Goal: Transaction & Acquisition: Purchase product/service

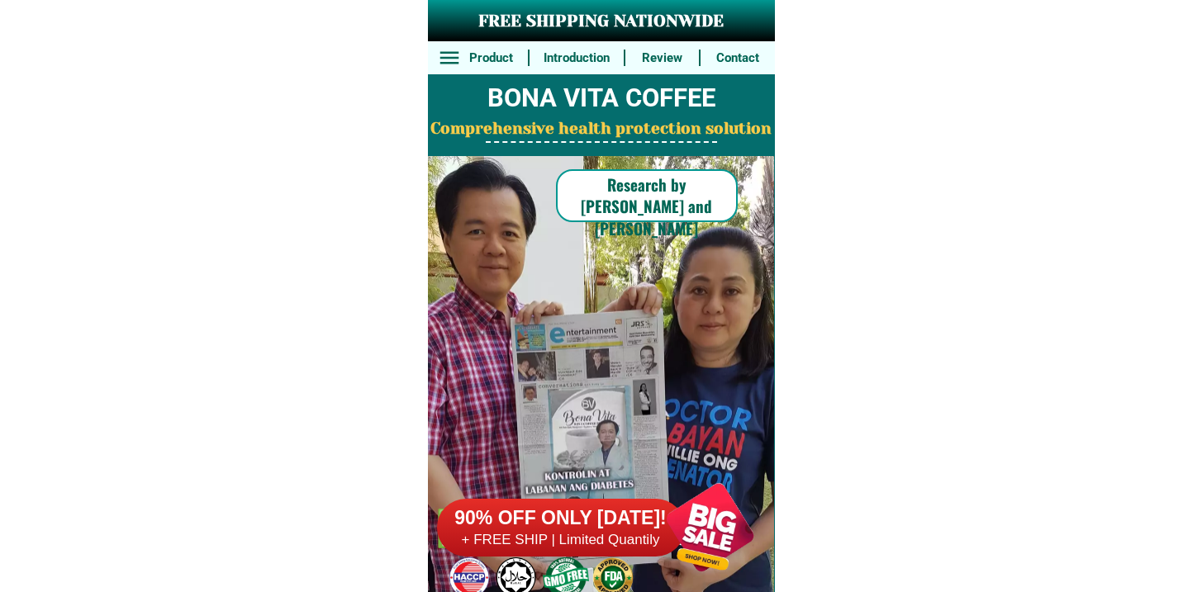
click at [612, 483] on div "90% OFF ONLY [DATE]! + FREE SHIP | Limited Quantily" at bounding box center [606, 528] width 338 height 130
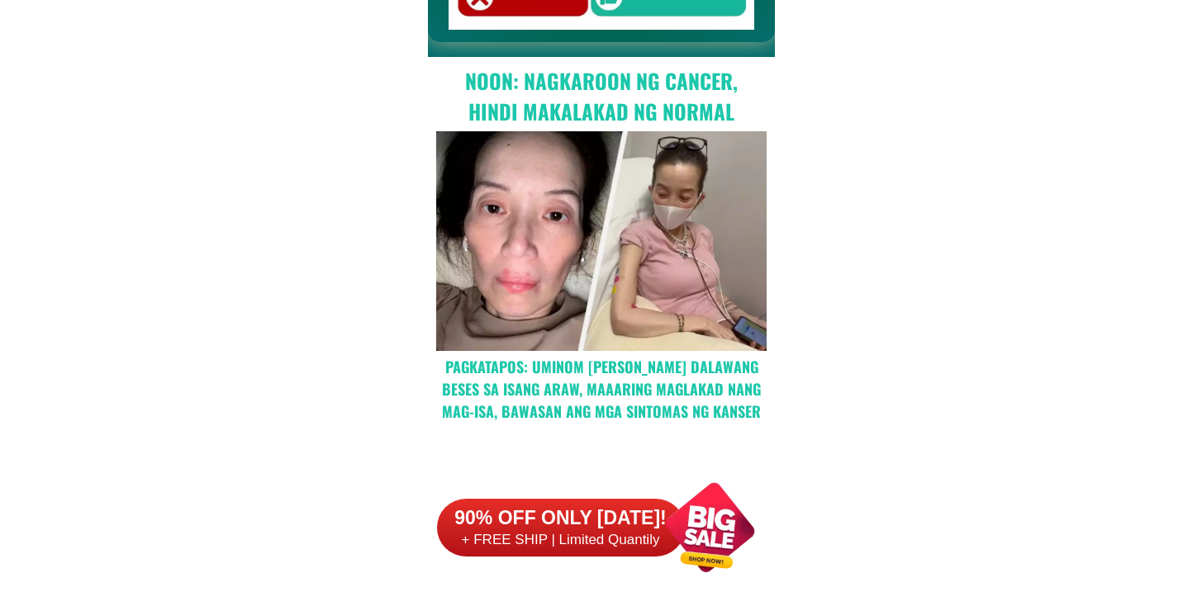
click at [610, 510] on h6 "90% OFF ONLY [DATE]!" at bounding box center [561, 519] width 248 height 25
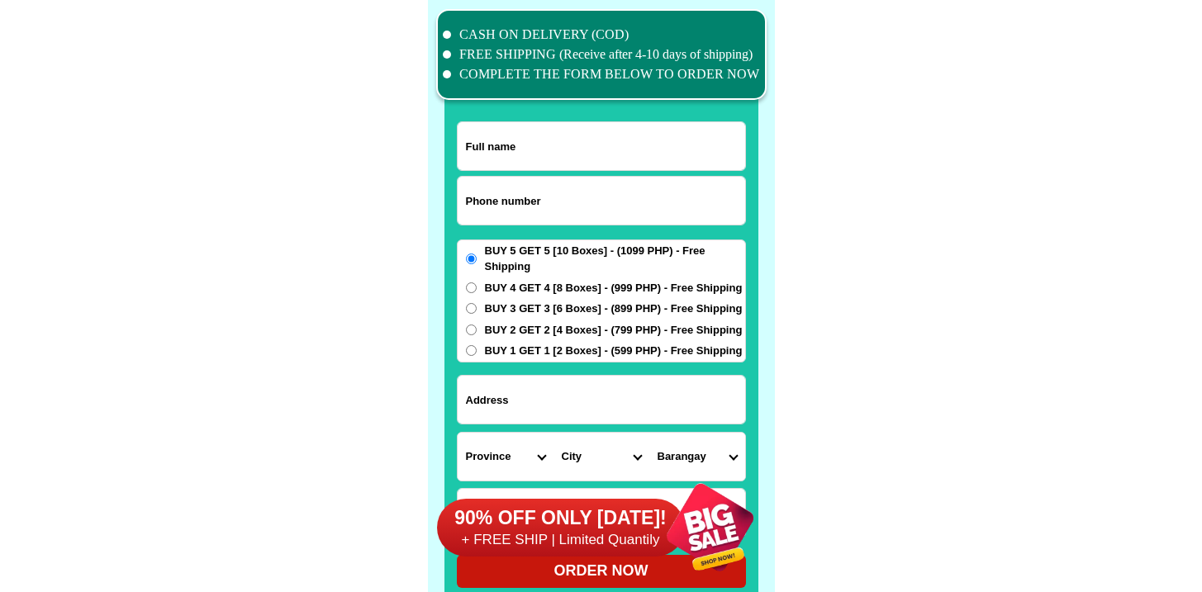
scroll to position [12844, 0]
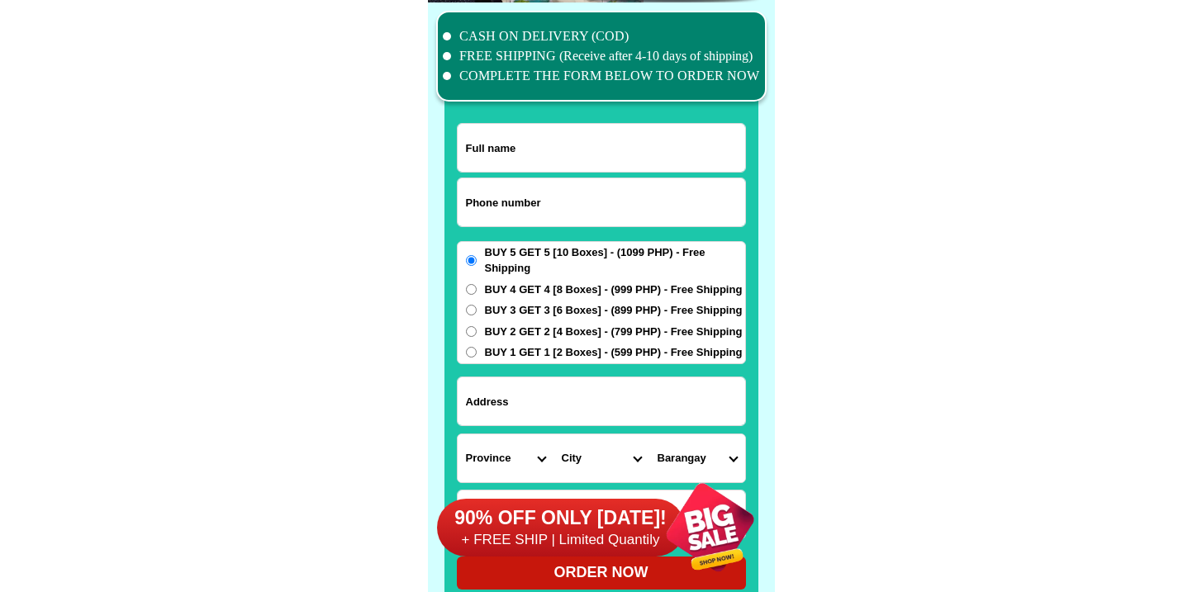
click at [555, 213] on input "Input phone_number" at bounding box center [602, 202] width 288 height 48
paste input "9983608721"
click at [469, 198] on input "9983608721" at bounding box center [602, 202] width 288 height 48
click at [467, 201] on input "9983608721" at bounding box center [602, 202] width 288 height 48
type input "09983608721"
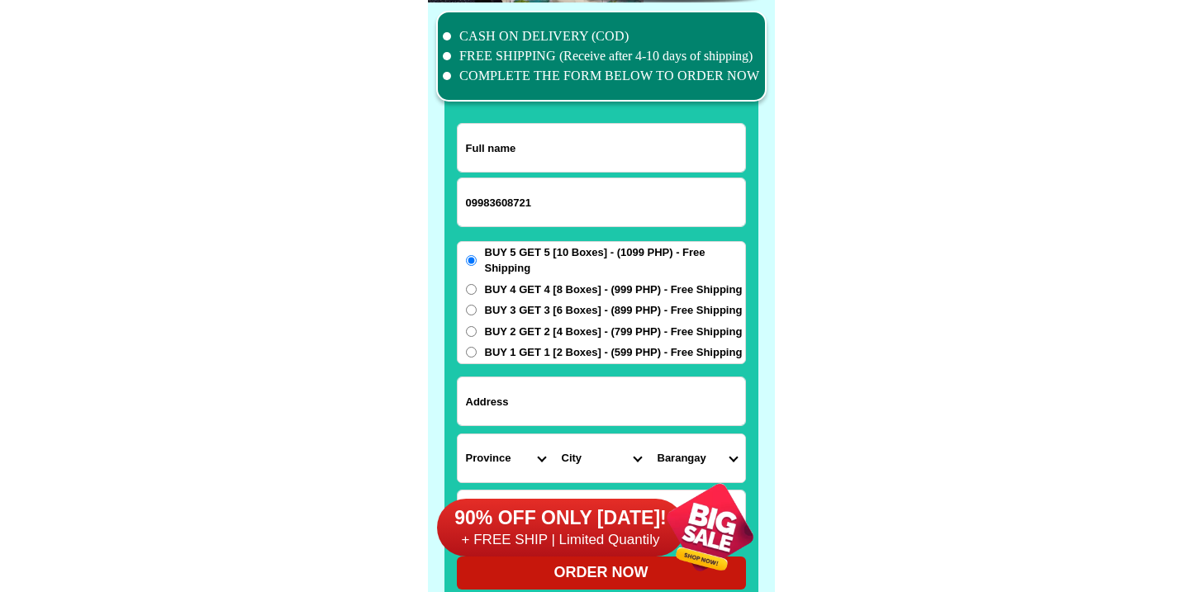
click at [573, 98] on div at bounding box center [601, 56] width 331 height 91
click at [568, 149] on input "Input full_name" at bounding box center [602, 148] width 288 height 48
paste input "[PERSON_NAME]"
type input "[PERSON_NAME]"
click at [568, 369] on form "[GEOGRAPHIC_DATA][PERSON_NAME] 09983608721 ORDER NOW Province [GEOGRAPHIC_DATA]…" at bounding box center [601, 356] width 289 height 467
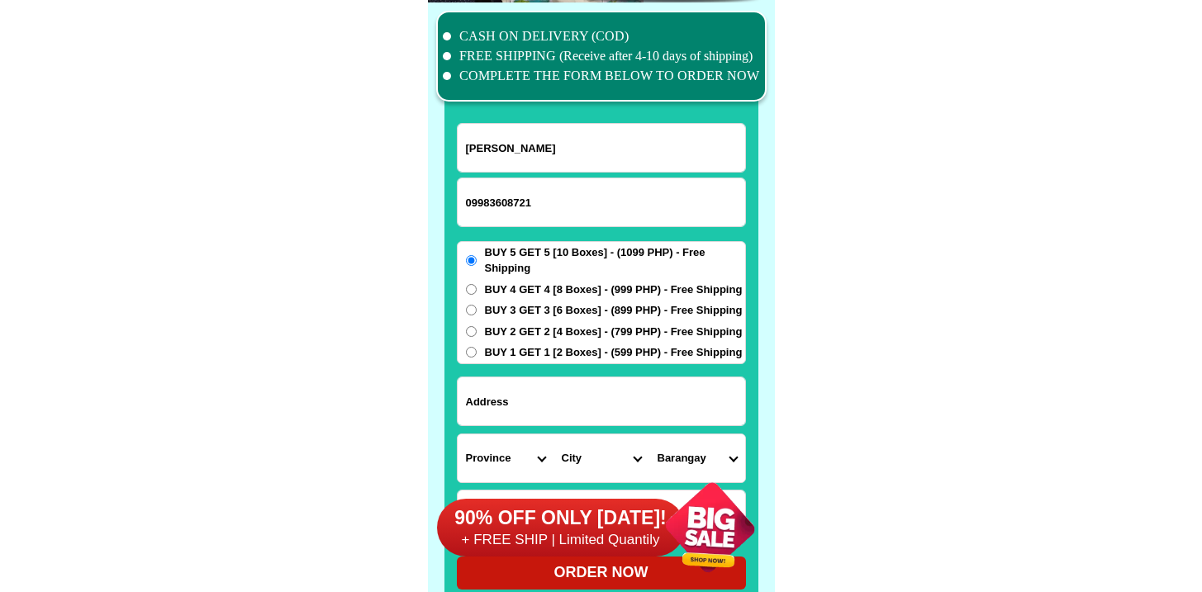
click at [567, 381] on div at bounding box center [601, 402] width 289 height 50
click at [567, 383] on input "Input address" at bounding box center [602, 402] width 288 height 48
paste input "San Roque , loob, purok 5, Sto. [GEOGRAPHIC_DATA], [GEOGRAPHIC_DATA], near [GEO…"
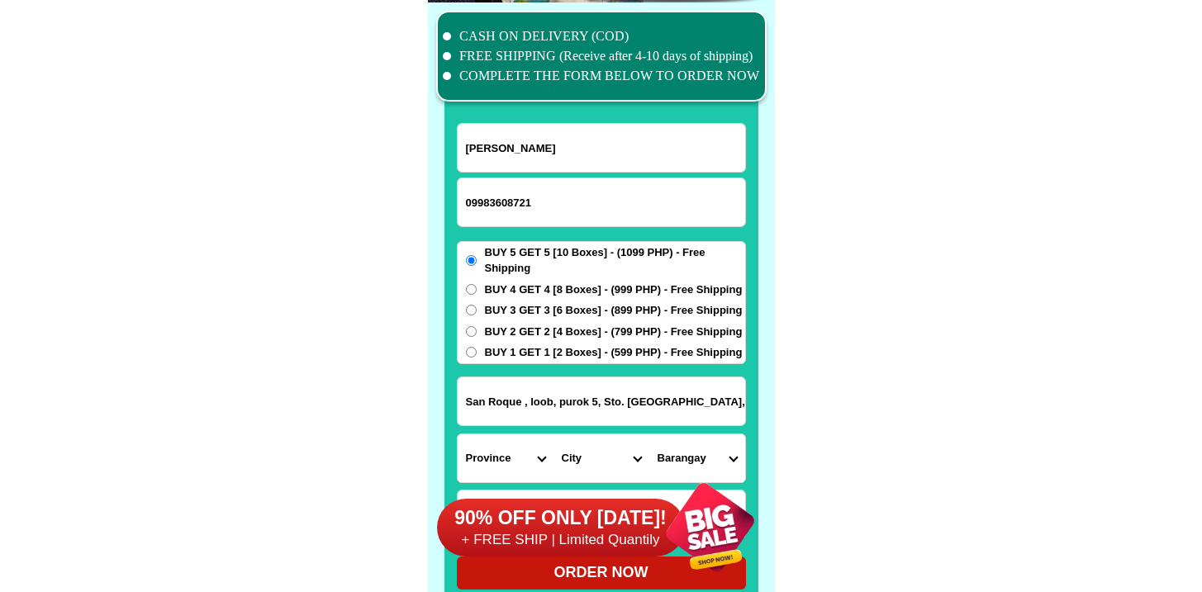
scroll to position [0, 195]
type input "San Roque , loob, purok 5, Sto. [GEOGRAPHIC_DATA], [GEOGRAPHIC_DATA], near [GEO…"
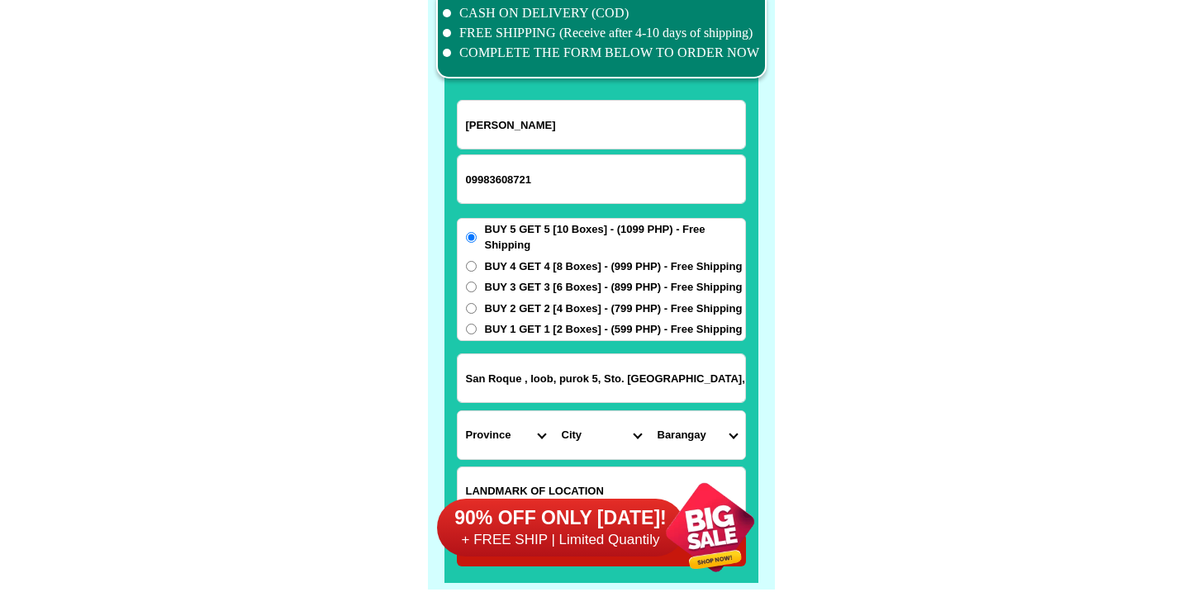
scroll to position [12894, 0]
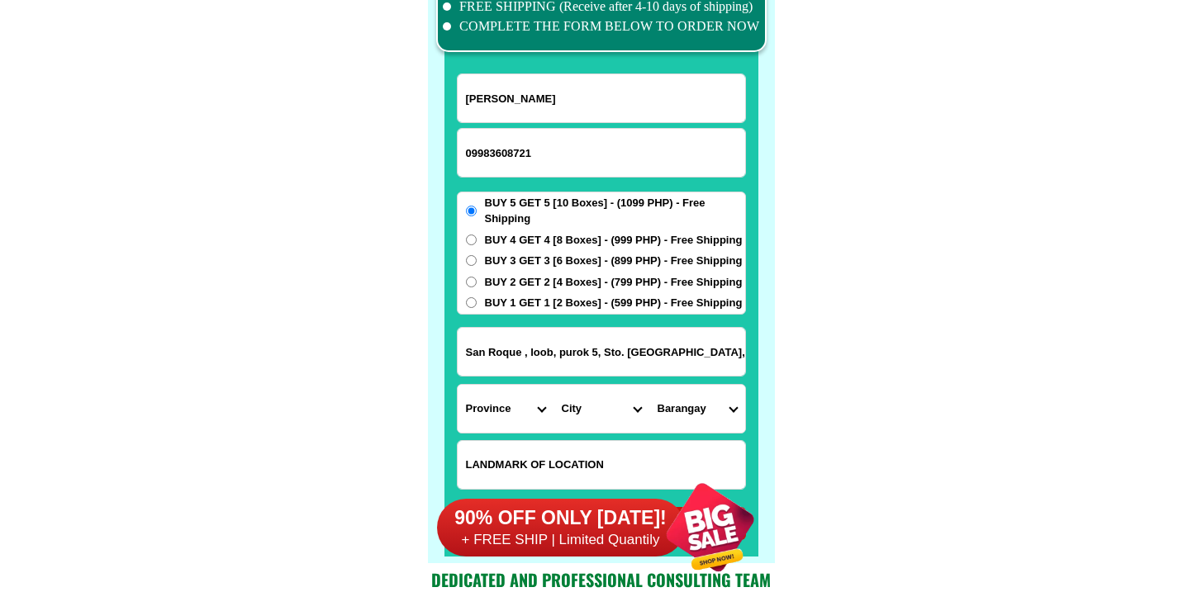
click at [576, 445] on input "Input LANDMARKOFLOCATION" at bounding box center [602, 465] width 288 height 48
paste input "Near [GEOGRAPHIC_DATA], may itlogan. Ang kukunin ko po ay 10 boxes. 1099"
type input "Near [GEOGRAPHIC_DATA], may itlogan. Ang kukunin ko po ay 10 boxes. 1099"
click at [497, 408] on select "Province [GEOGRAPHIC_DATA] [GEOGRAPHIC_DATA] [GEOGRAPHIC_DATA] [GEOGRAPHIC_DATA…" at bounding box center [506, 409] width 96 height 48
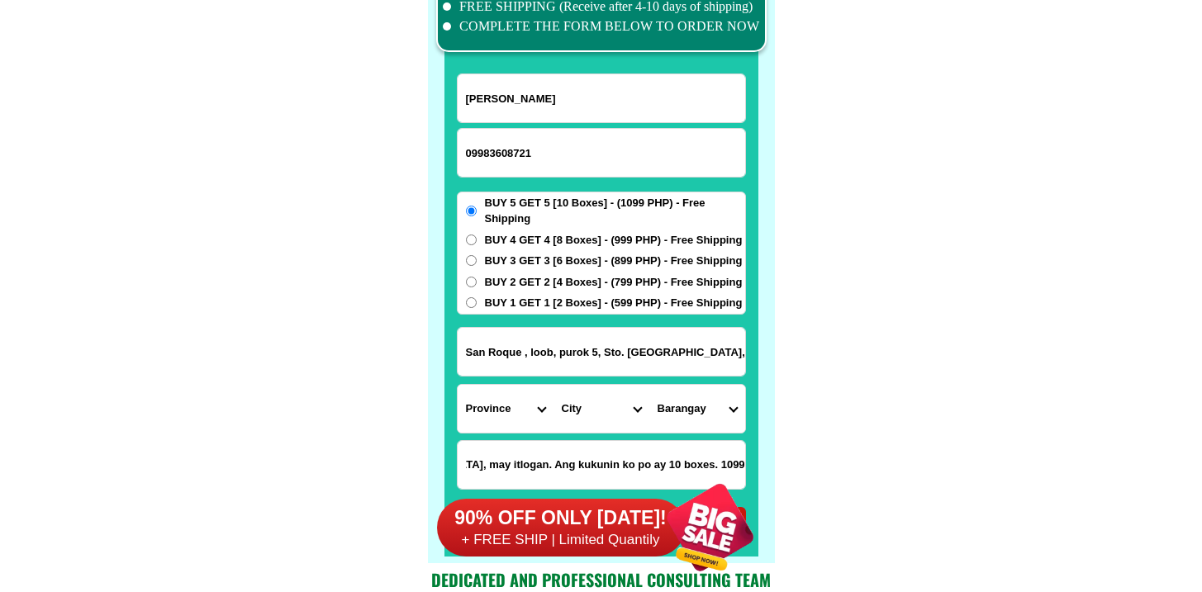
scroll to position [0, 0]
select select "63_108"
click at [458, 385] on select "Province [GEOGRAPHIC_DATA] [GEOGRAPHIC_DATA] [GEOGRAPHIC_DATA] [GEOGRAPHIC_DATA…" at bounding box center [506, 409] width 96 height 48
click at [588, 407] on select "City Agoncillo Alitagtag Allacapan [GEOGRAPHIC_DATA] [GEOGRAPHIC_DATA]-balete […" at bounding box center [602, 409] width 96 height 48
select select "63_1089652"
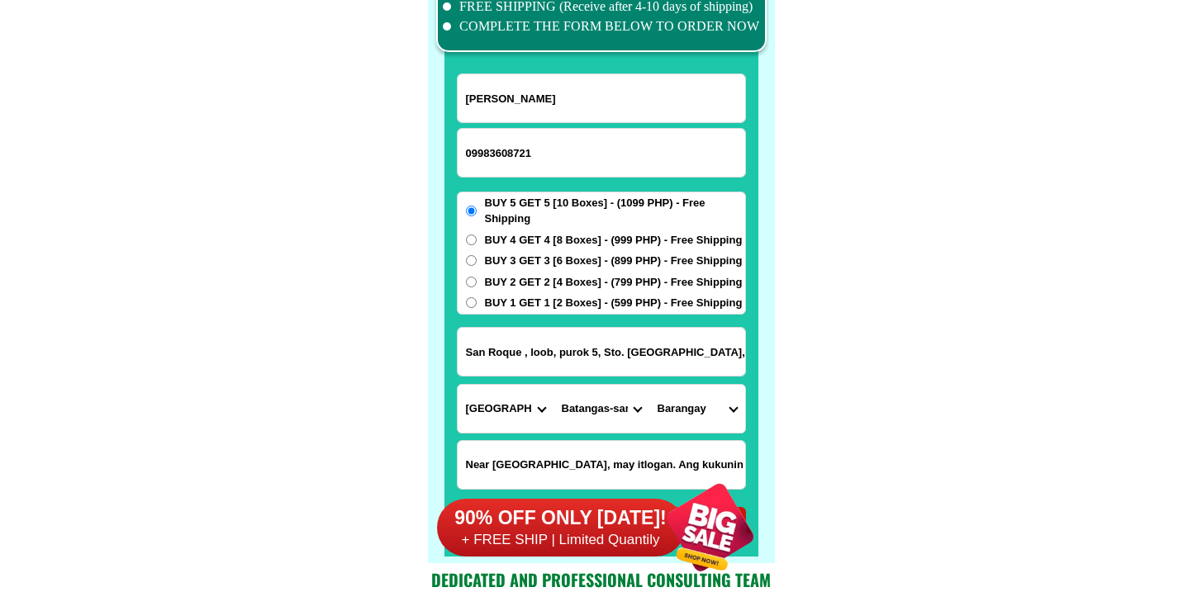
click at [554, 385] on select "City Agoncillo Alitagtag Allacapan [GEOGRAPHIC_DATA] [GEOGRAPHIC_DATA]-balete […" at bounding box center [602, 409] width 96 height 48
click at [697, 416] on select "[GEOGRAPHIC_DATA] (pob.) [GEOGRAPHIC_DATA] (pob.) [GEOGRAPHIC_DATA] (pob.) [GEO…" at bounding box center [698, 409] width 96 height 48
select select "63_1089652806"
click at [650, 385] on select "[GEOGRAPHIC_DATA] (pob.) [GEOGRAPHIC_DATA] (pob.) [GEOGRAPHIC_DATA] (pob.) [GEO…" at bounding box center [698, 409] width 96 height 48
click at [639, 378] on form "[PERSON_NAME] 09983608721 ORDER NOW San Roque , [STREET_ADDRESS] [GEOGRAPHIC_DA…" at bounding box center [601, 307] width 289 height 467
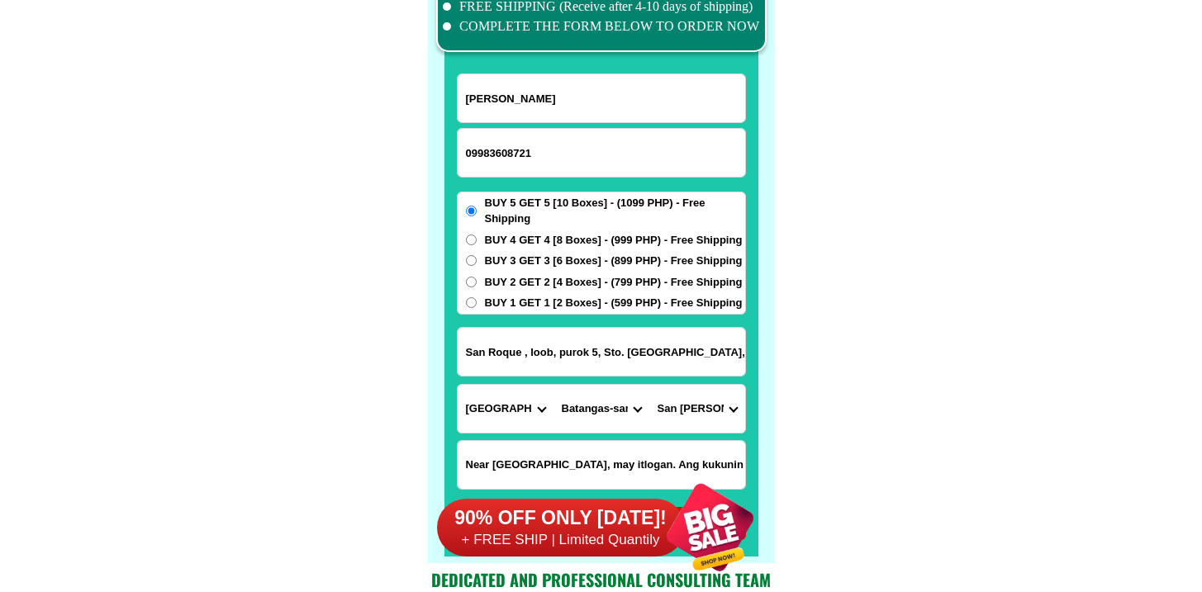
click at [640, 359] on input "San Roque , loob, purok 5, Sto. [GEOGRAPHIC_DATA], [GEOGRAPHIC_DATA], near [GEO…" at bounding box center [602, 352] width 288 height 48
drag, startPoint x: 624, startPoint y: 354, endPoint x: 851, endPoint y: 360, distance: 227.3
click at [703, 345] on input "San Roque , loob, purok 5, Sto. [GEOGRAPHIC_DATA], [GEOGRAPHIC_DATA], near [GEO…" at bounding box center [602, 352] width 288 height 48
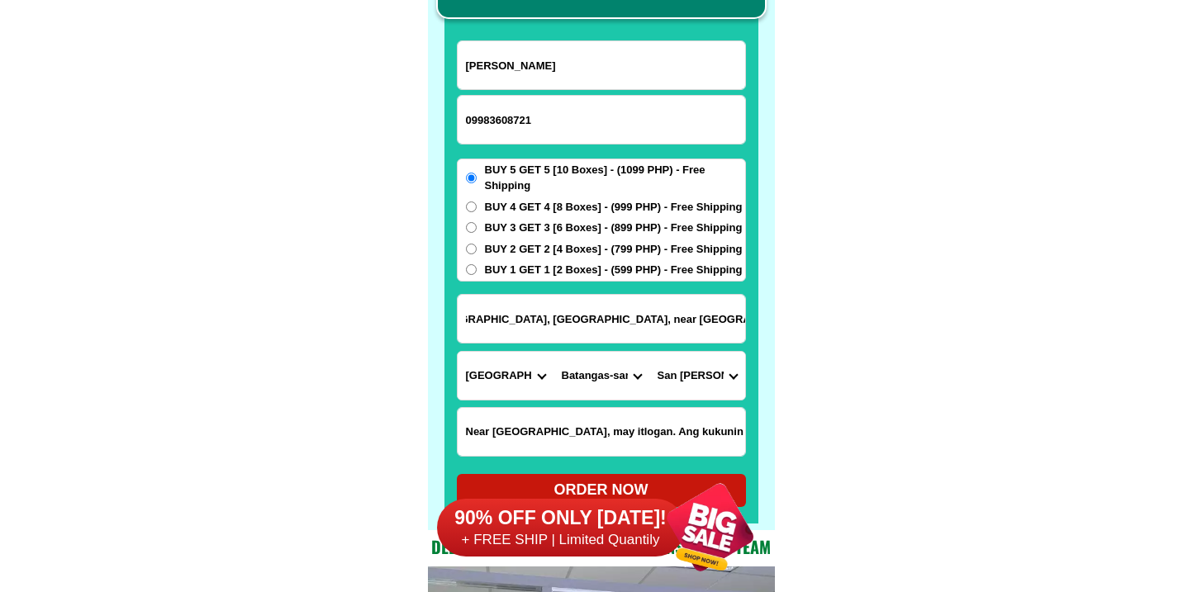
scroll to position [12952, 0]
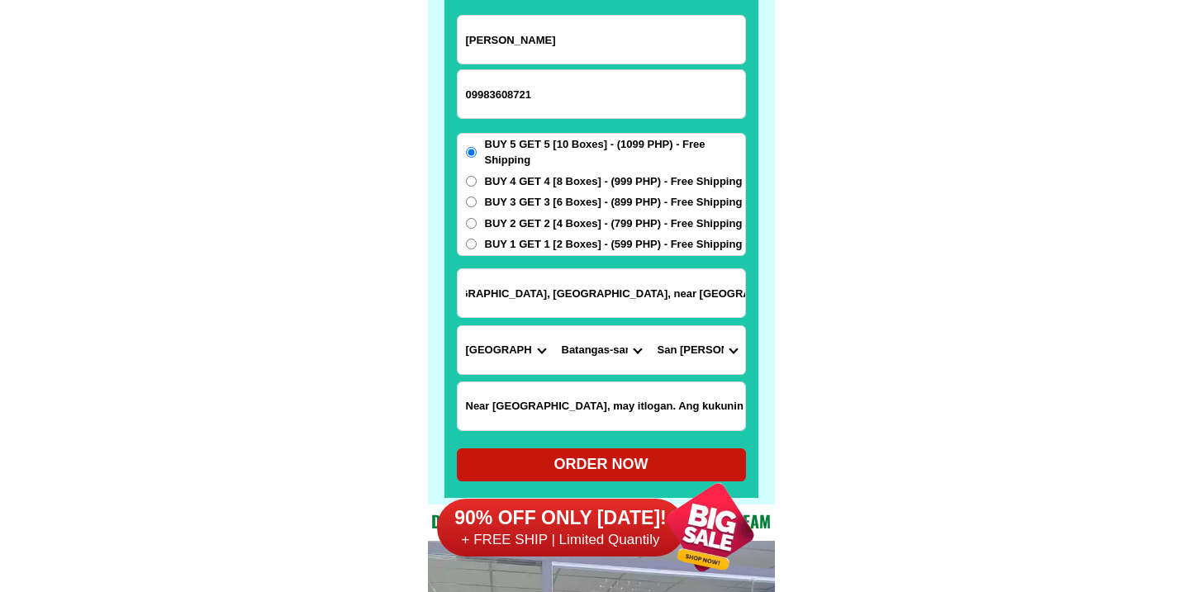
click at [607, 288] on input "San Roque , loob, purok 5, Sto. [GEOGRAPHIC_DATA], [GEOGRAPHIC_DATA], near [GEO…" at bounding box center [602, 293] width 288 height 48
drag, startPoint x: 548, startPoint y: 291, endPoint x: 500, endPoint y: 272, distance: 51.6
click at [500, 272] on input "San Roque , loob, purok 5, Sto. [GEOGRAPHIC_DATA], [GEOGRAPHIC_DATA], near [GEO…" at bounding box center [602, 293] width 288 height 48
click at [582, 293] on input "San Roque , loob, purok 5, Sto. [GEOGRAPHIC_DATA], [GEOGRAPHIC_DATA], near [GEO…" at bounding box center [602, 293] width 288 height 48
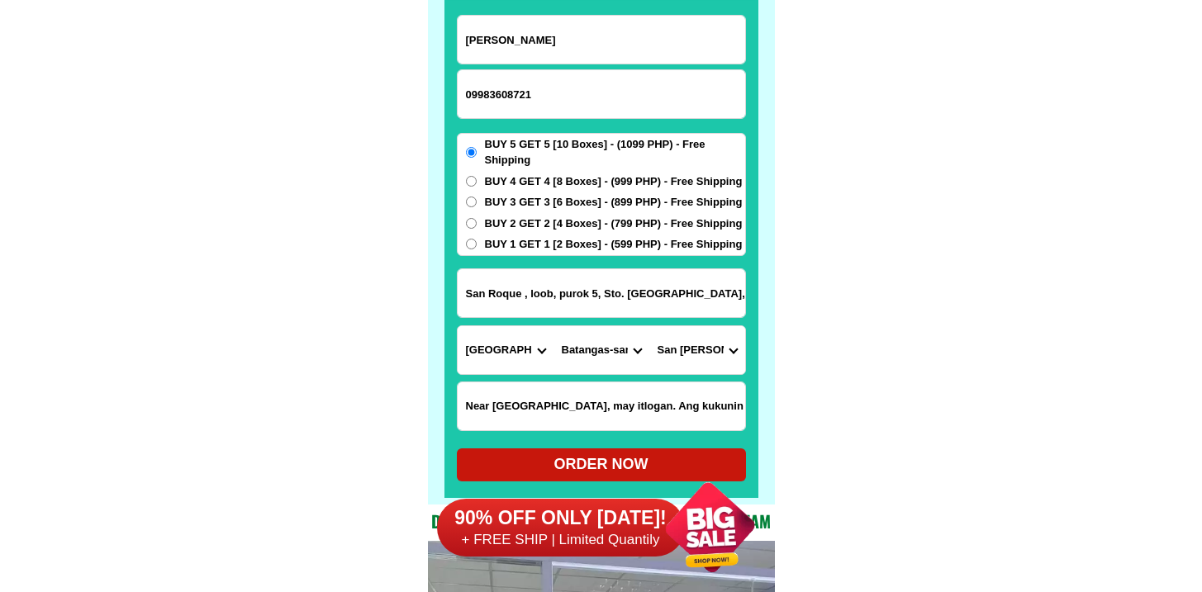
click at [702, 344] on select "[GEOGRAPHIC_DATA] (pob.) [GEOGRAPHIC_DATA] (pob.) [GEOGRAPHIC_DATA] (pob.) [GEO…" at bounding box center [698, 350] width 96 height 48
click at [622, 347] on select "City Agoncillo Alitagtag Allacapan [GEOGRAPHIC_DATA] [GEOGRAPHIC_DATA]-balete […" at bounding box center [602, 350] width 96 height 48
click at [493, 293] on input "San Roque , loob, purok 5, Sto. [GEOGRAPHIC_DATA], [GEOGRAPHIC_DATA], near [GEO…" at bounding box center [602, 293] width 288 height 48
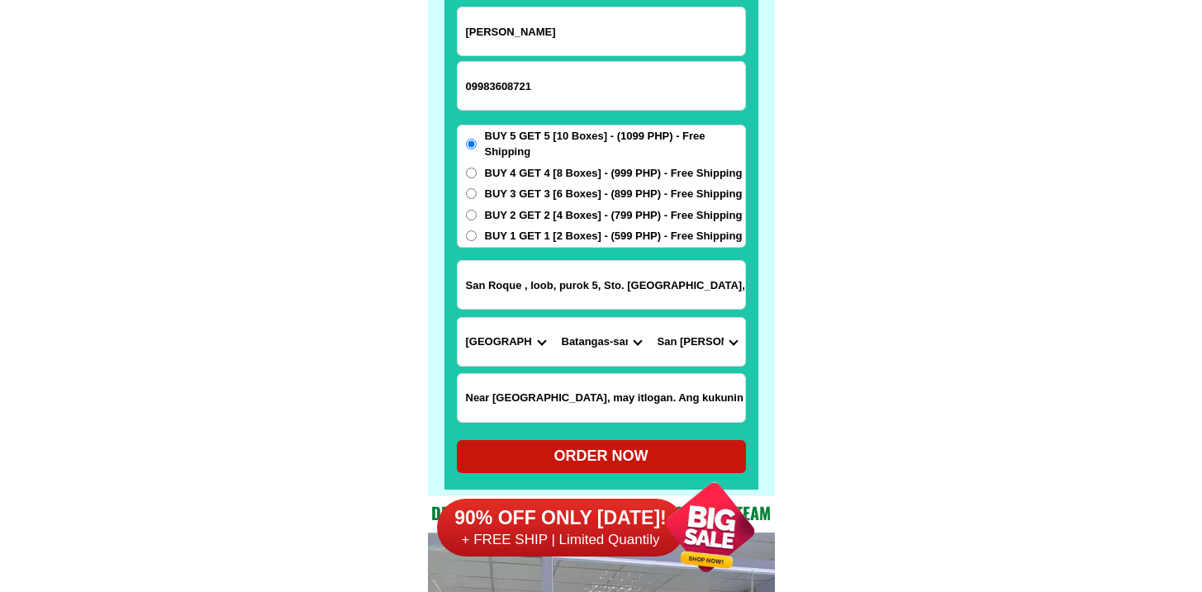
scroll to position [12968, 0]
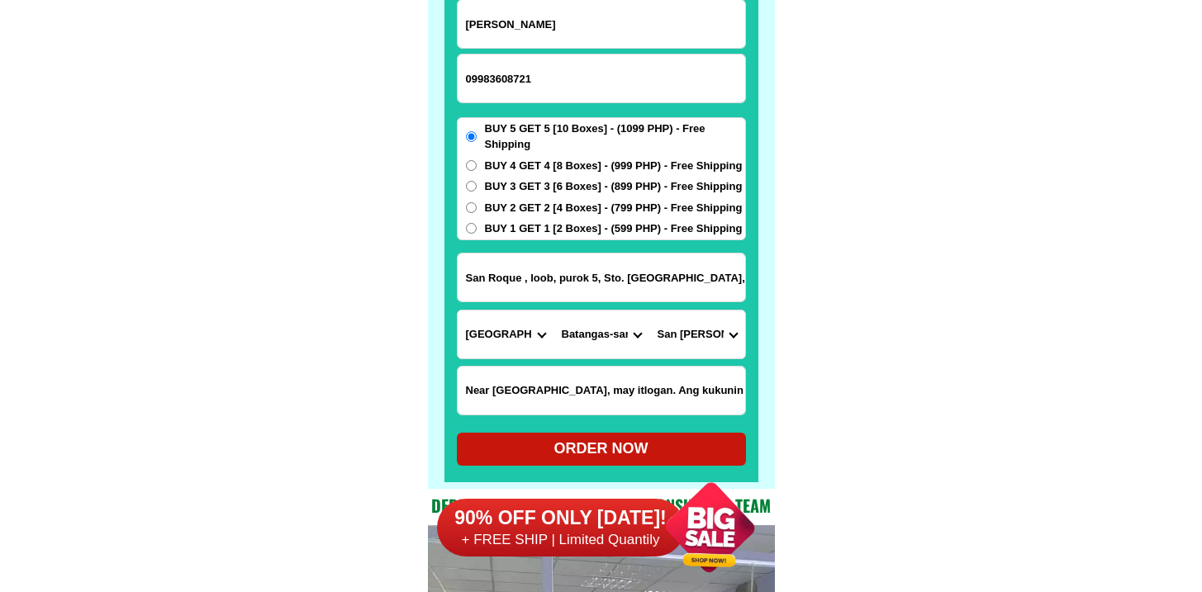
click at [571, 442] on div "ORDER NOW" at bounding box center [601, 449] width 289 height 22
radio input "true"
